Goal: Browse casually: Explore the website without a specific task or goal

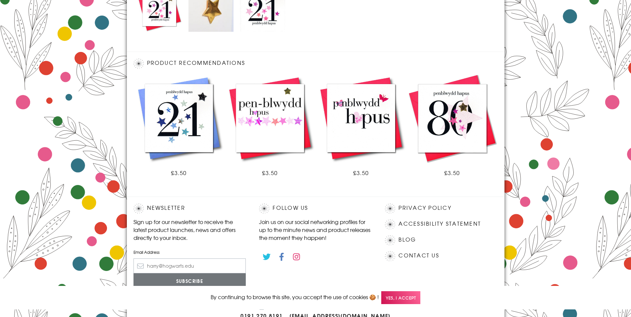
scroll to position [366, 0]
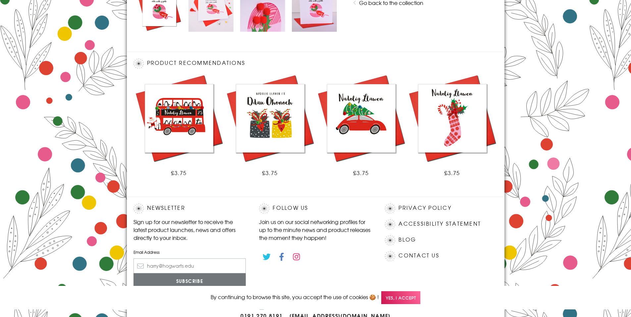
scroll to position [366, 0]
